Goal: Information Seeking & Learning: Understand process/instructions

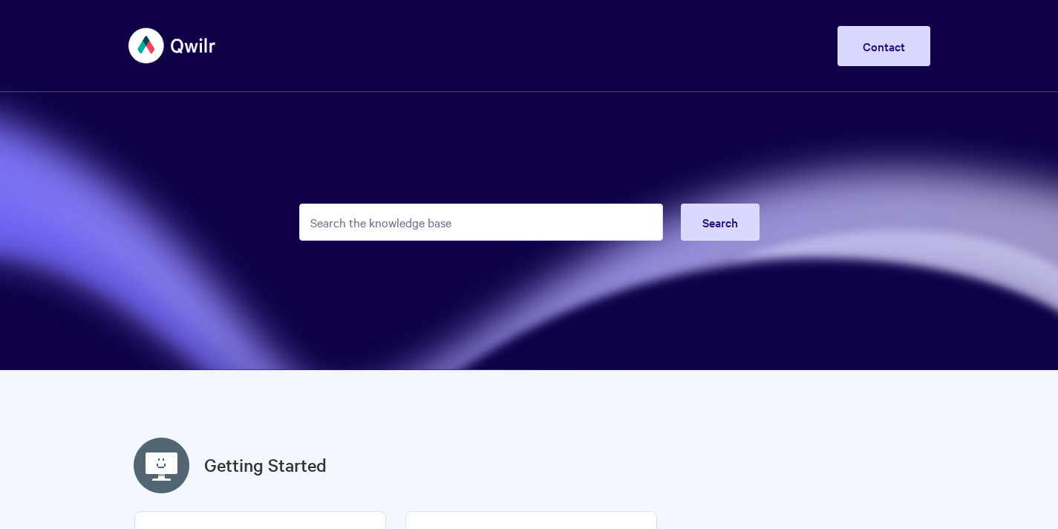
click at [495, 212] on input "Search the knowledge base" at bounding box center [481, 221] width 364 height 37
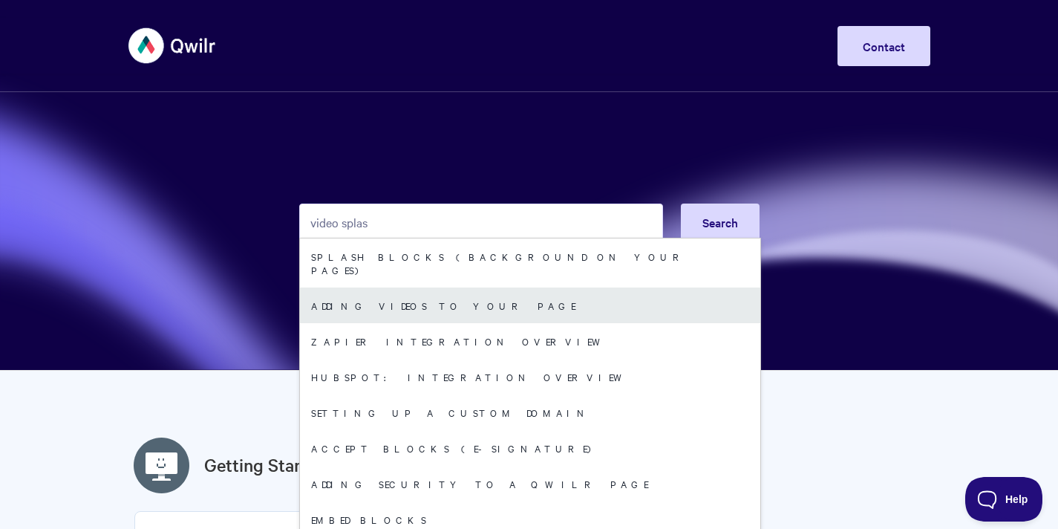
type input "video splas"
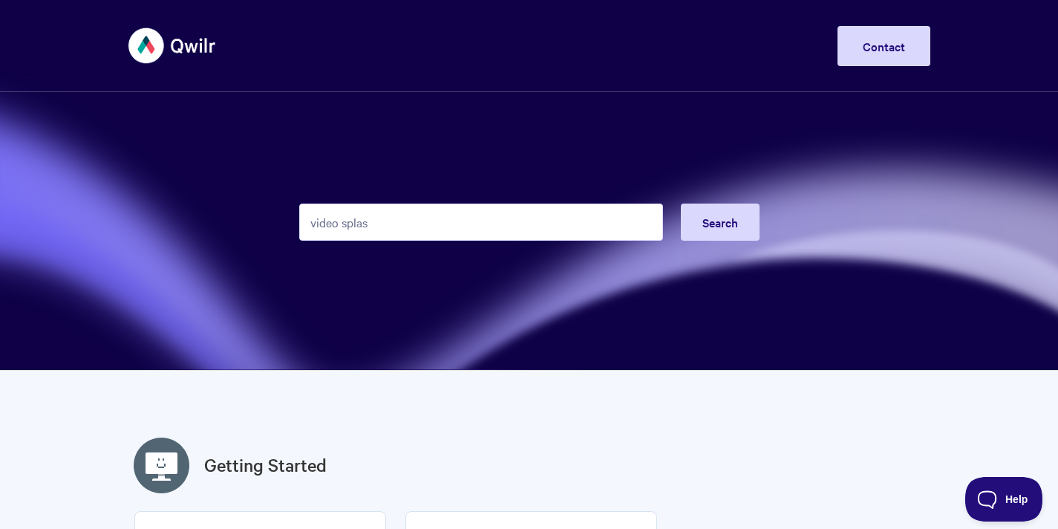
click at [486, 238] on input "video splas" at bounding box center [481, 221] width 364 height 37
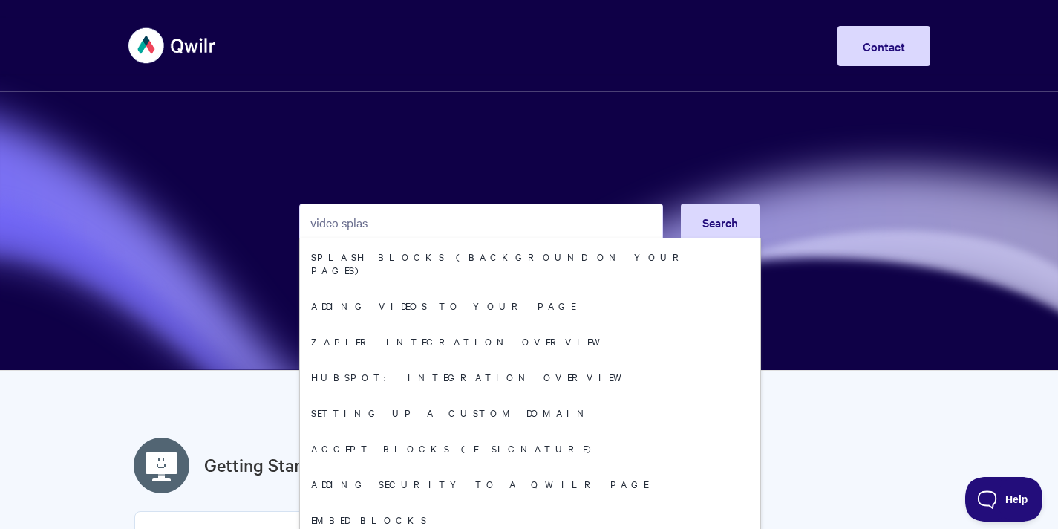
click at [486, 224] on input "video splas" at bounding box center [481, 221] width 364 height 37
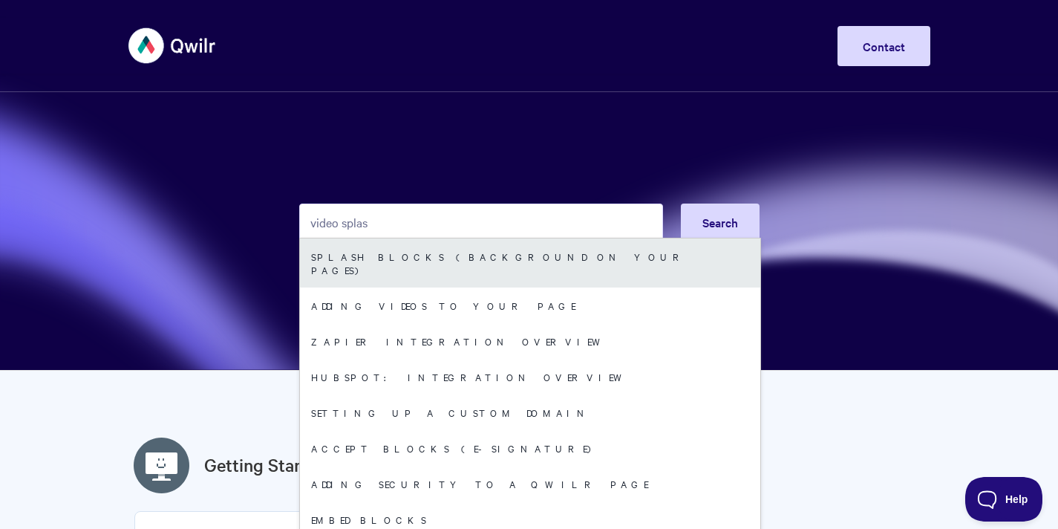
click at [501, 251] on link "Splash Blocks (Background on your Pages)" at bounding box center [530, 262] width 460 height 49
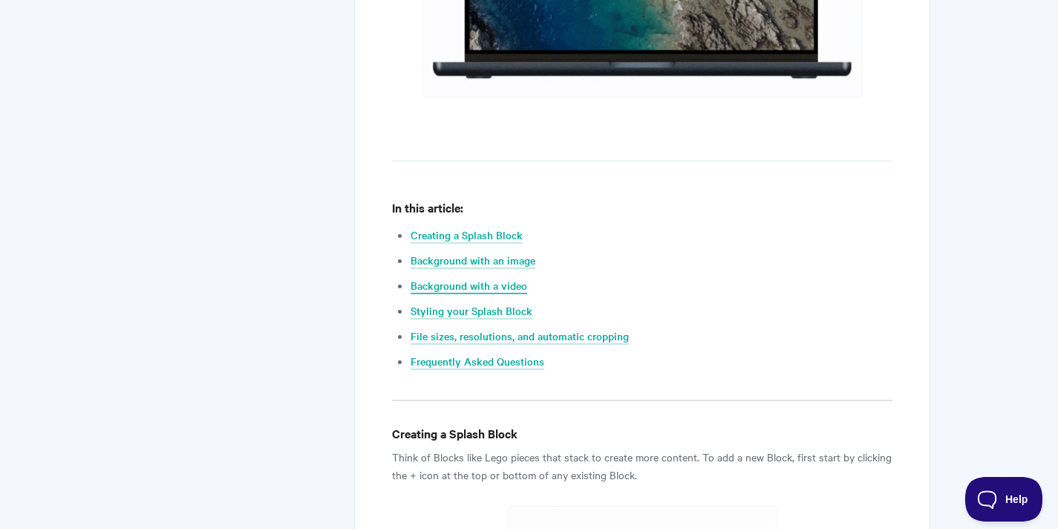
click at [517, 286] on link "Background with a video" at bounding box center [469, 286] width 117 height 16
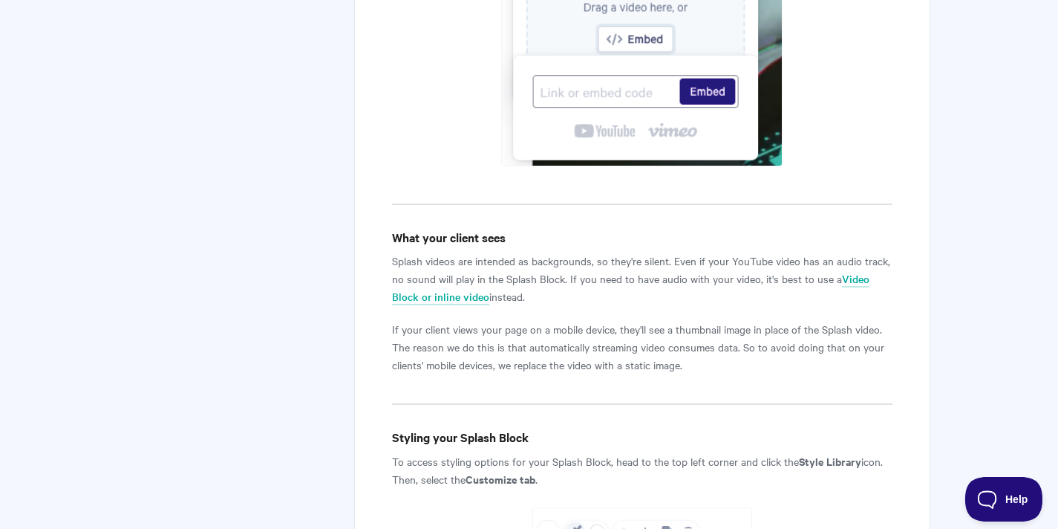
scroll to position [4008, 0]
